Goal: Task Accomplishment & Management: Use online tool/utility

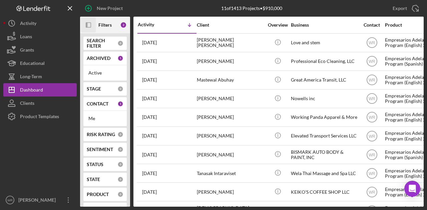
click at [91, 27] on rect "button" at bounding box center [88, 25] width 5 height 5
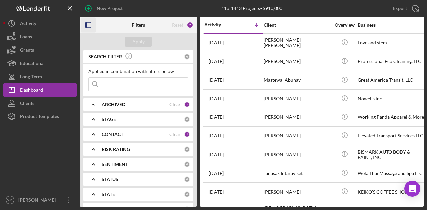
click at [103, 132] on b "CONTACT" at bounding box center [113, 134] width 22 height 5
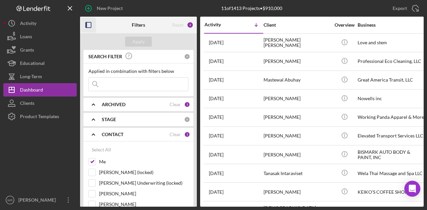
scroll to position [33, 0]
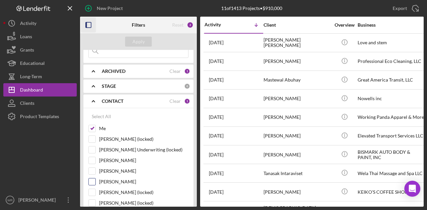
click at [113, 185] on div "[PERSON_NAME]" at bounding box center [138, 183] width 100 height 11
click at [114, 182] on label "[PERSON_NAME]" at bounding box center [143, 182] width 89 height 7
click at [95, 182] on input "[PERSON_NAME]" at bounding box center [92, 182] width 7 height 7
checkbox input "true"
click at [130, 46] on button "Apply" at bounding box center [138, 42] width 27 height 10
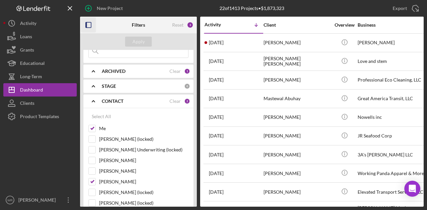
click at [90, 28] on icon "button" at bounding box center [88, 25] width 15 height 15
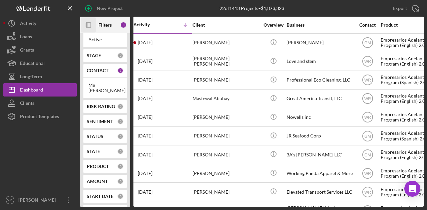
scroll to position [0, 0]
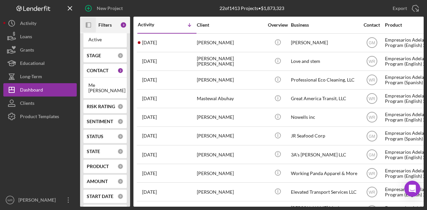
click at [92, 26] on icon "Icon/Panel Side Expand" at bounding box center [88, 25] width 15 height 15
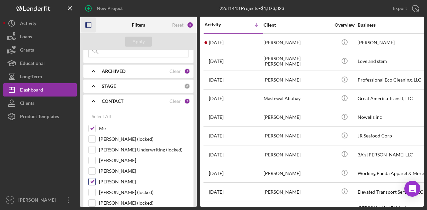
click at [111, 179] on label "[PERSON_NAME]" at bounding box center [143, 182] width 89 height 7
click at [95, 179] on input "[PERSON_NAME]" at bounding box center [92, 182] width 7 height 7
checkbox input "false"
click at [139, 45] on div "Apply" at bounding box center [138, 42] width 12 height 10
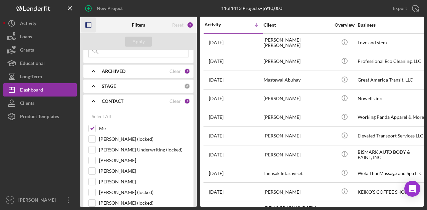
click at [91, 26] on icon "button" at bounding box center [88, 25] width 15 height 15
